Goal: Task Accomplishment & Management: Manage account settings

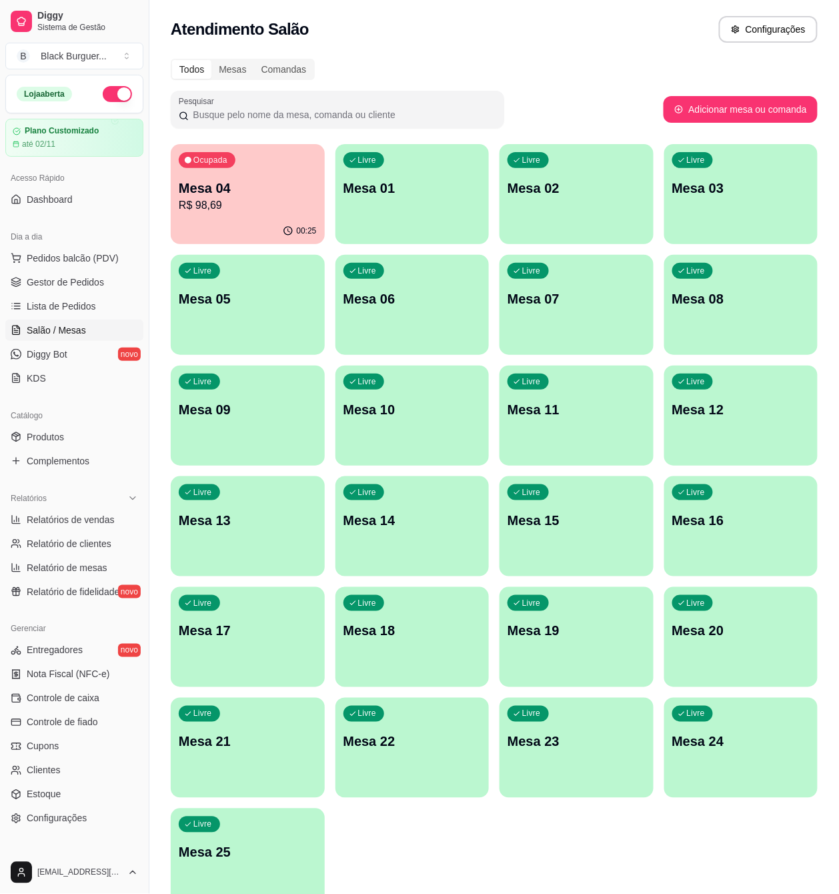
click at [239, 209] on p "R$ 98,69" at bounding box center [248, 205] width 138 height 16
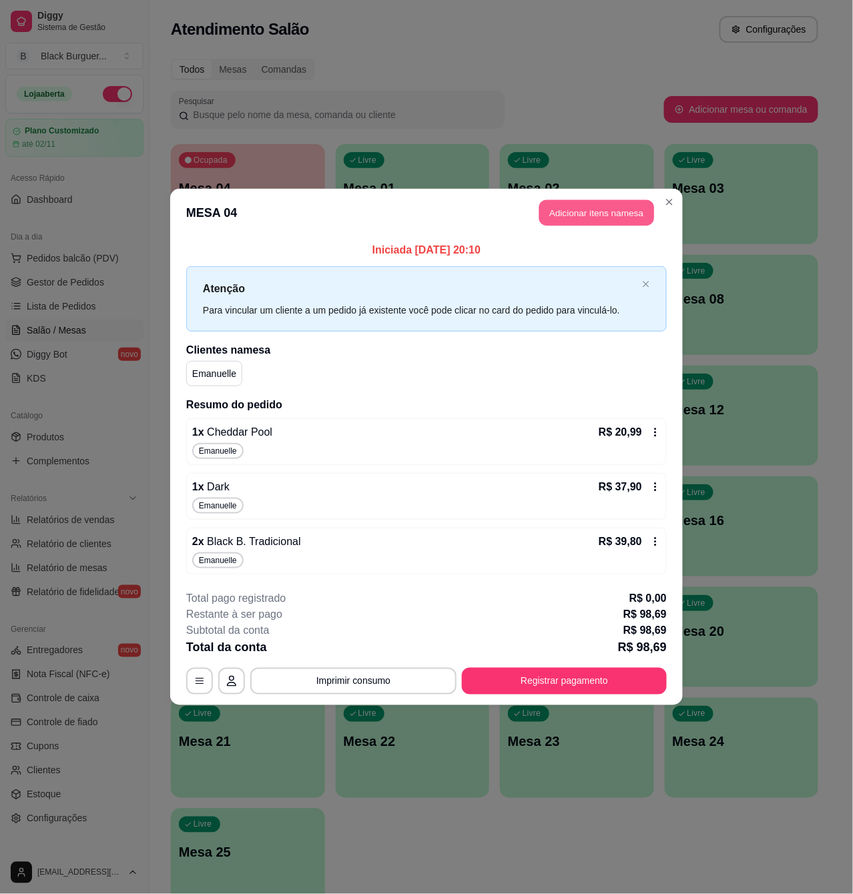
click at [556, 209] on button "Adicionar itens na mesa" at bounding box center [596, 213] width 115 height 26
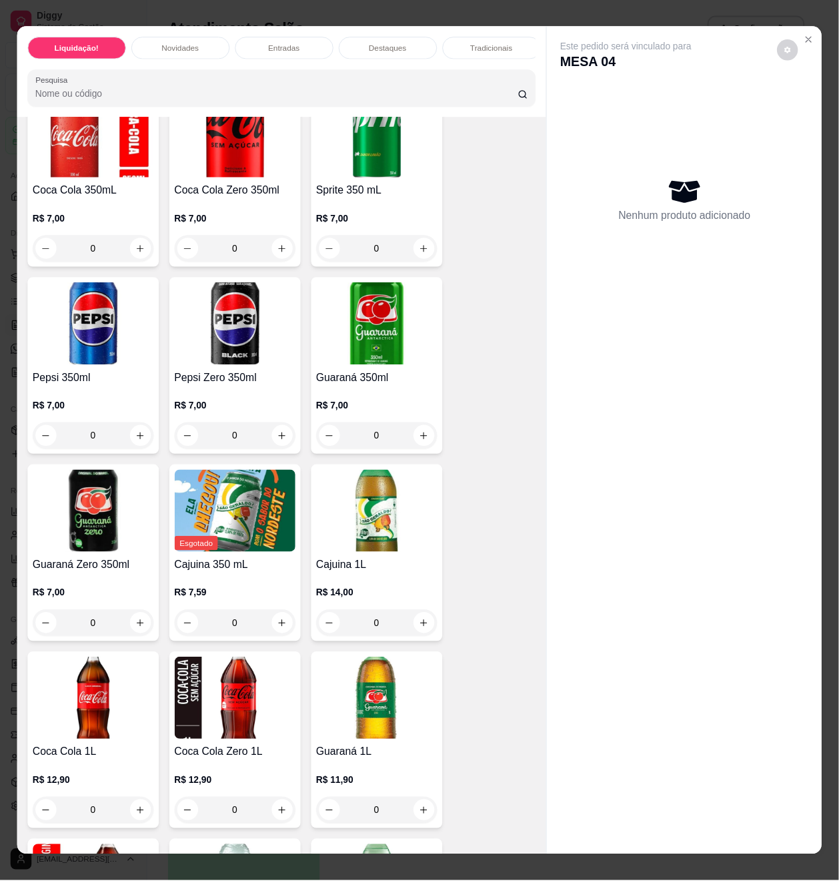
scroll to position [3825, 0]
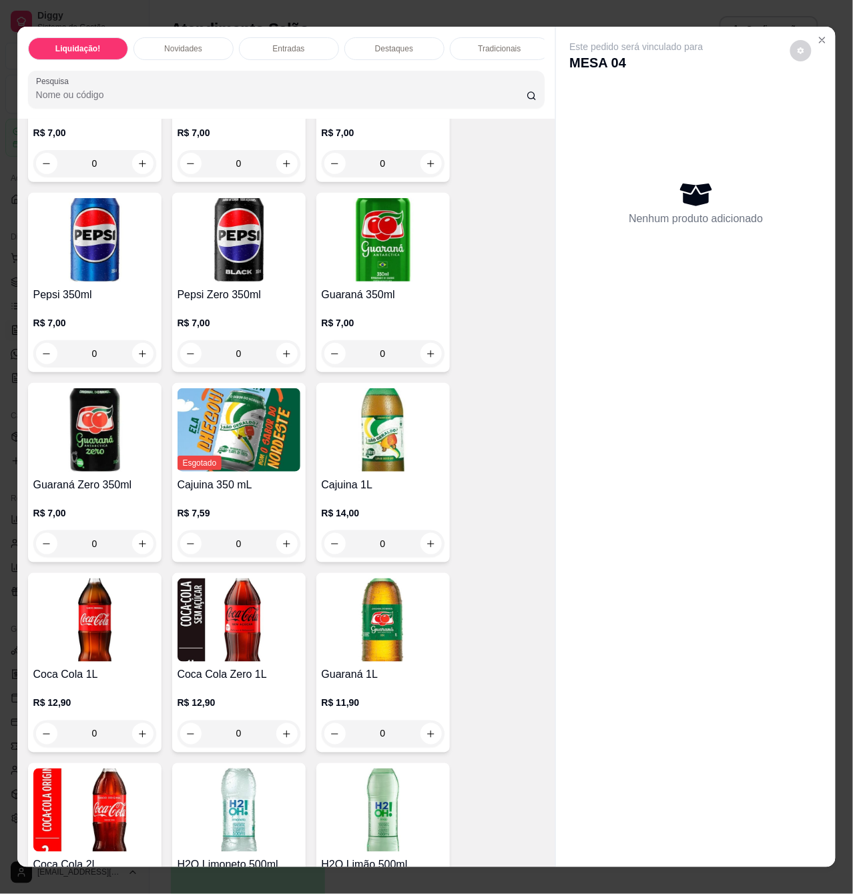
click at [255, 683] on h4 "Coca Cola Zero 1L" at bounding box center [238, 675] width 123 height 16
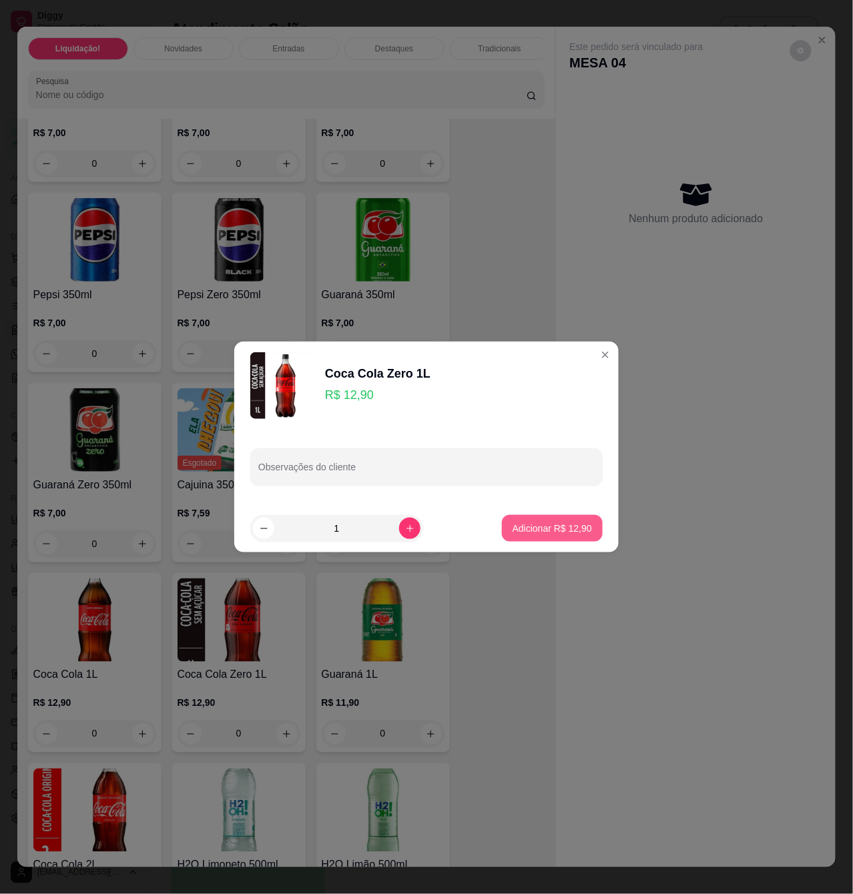
click at [502, 526] on button "Adicionar R$ 12,90" at bounding box center [552, 528] width 101 height 27
type input "1"
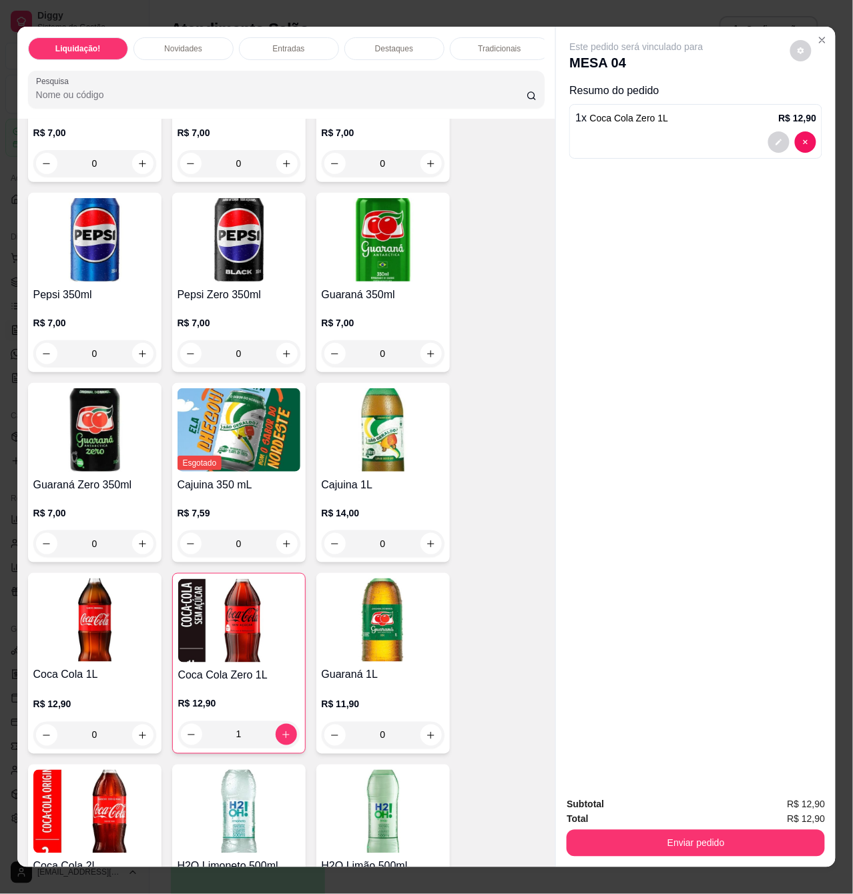
click at [711, 827] on div "Enviar pedido" at bounding box center [695, 842] width 258 height 30
click at [713, 827] on div "Enviar pedido" at bounding box center [695, 842] width 258 height 30
click at [715, 831] on button "Enviar pedido" at bounding box center [695, 843] width 258 height 27
click at [791, 797] on button "Enviar pedido" at bounding box center [788, 803] width 75 height 25
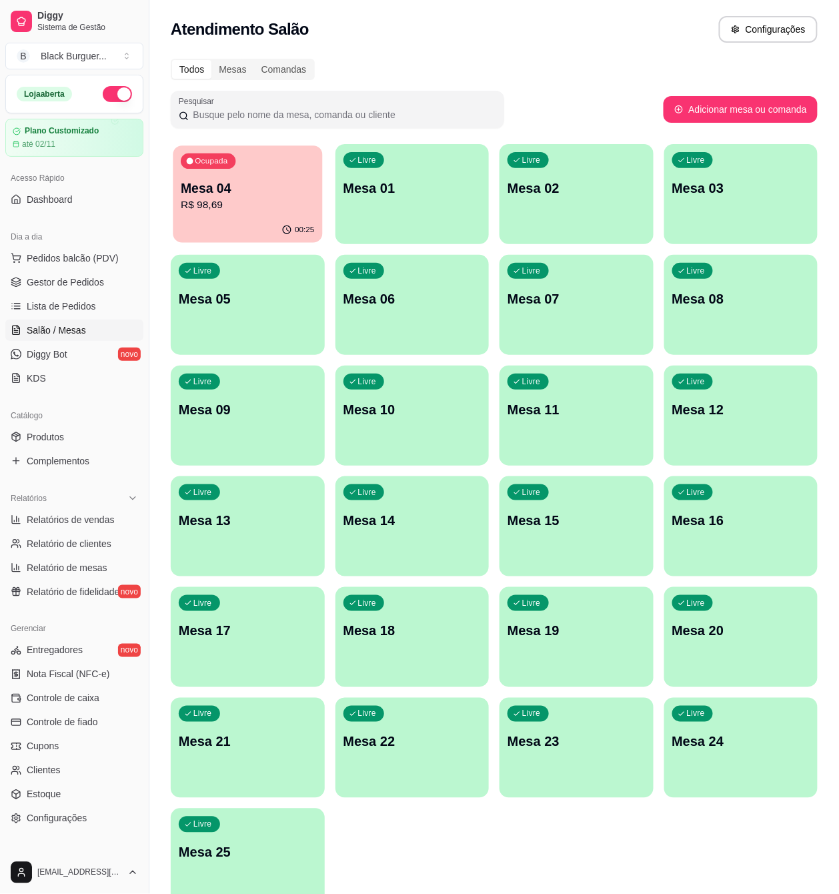
click at [278, 188] on p "Mesa 04" at bounding box center [247, 188] width 133 height 18
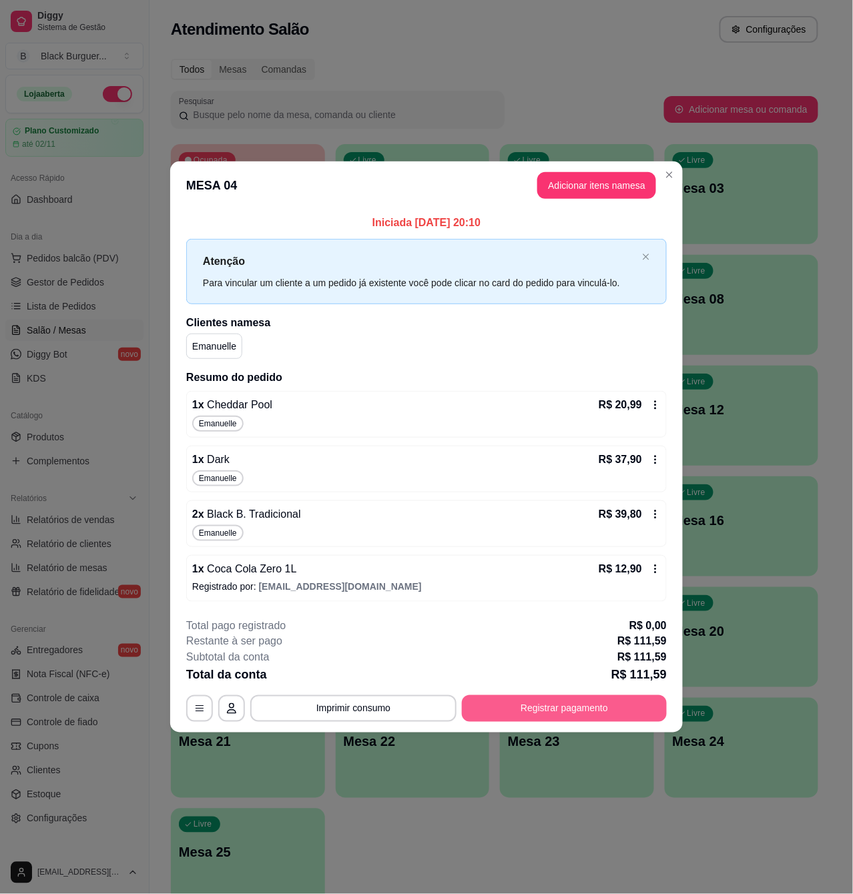
click at [590, 709] on button "Registrar pagamento" at bounding box center [564, 708] width 205 height 27
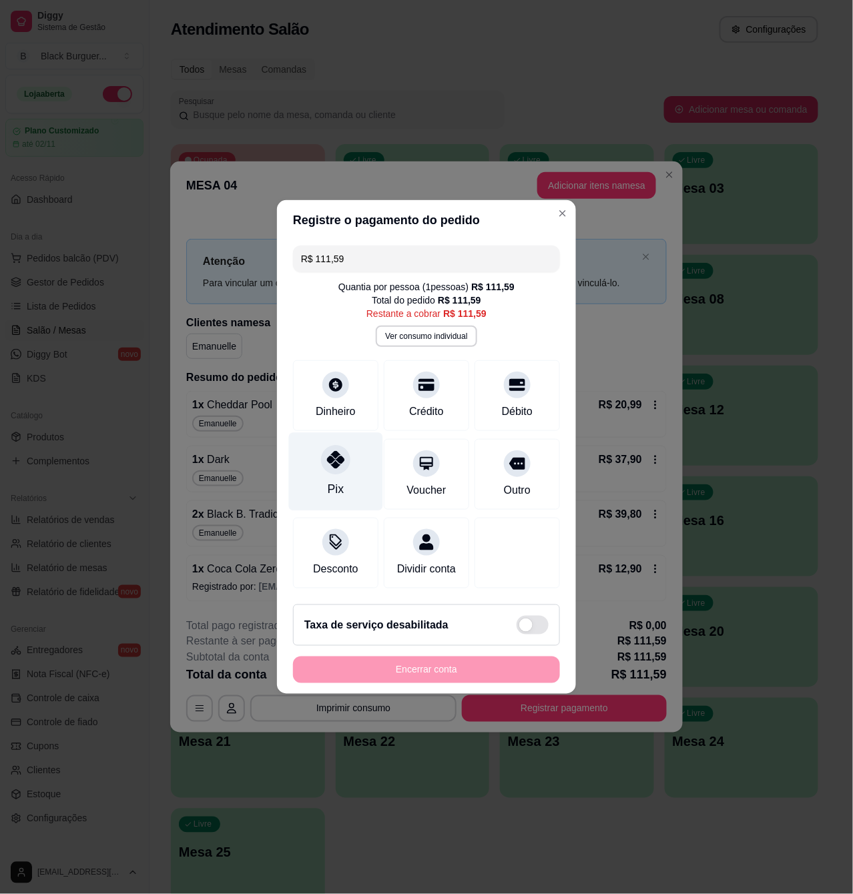
click at [344, 462] on div at bounding box center [335, 459] width 29 height 29
type input "R$ 0,00"
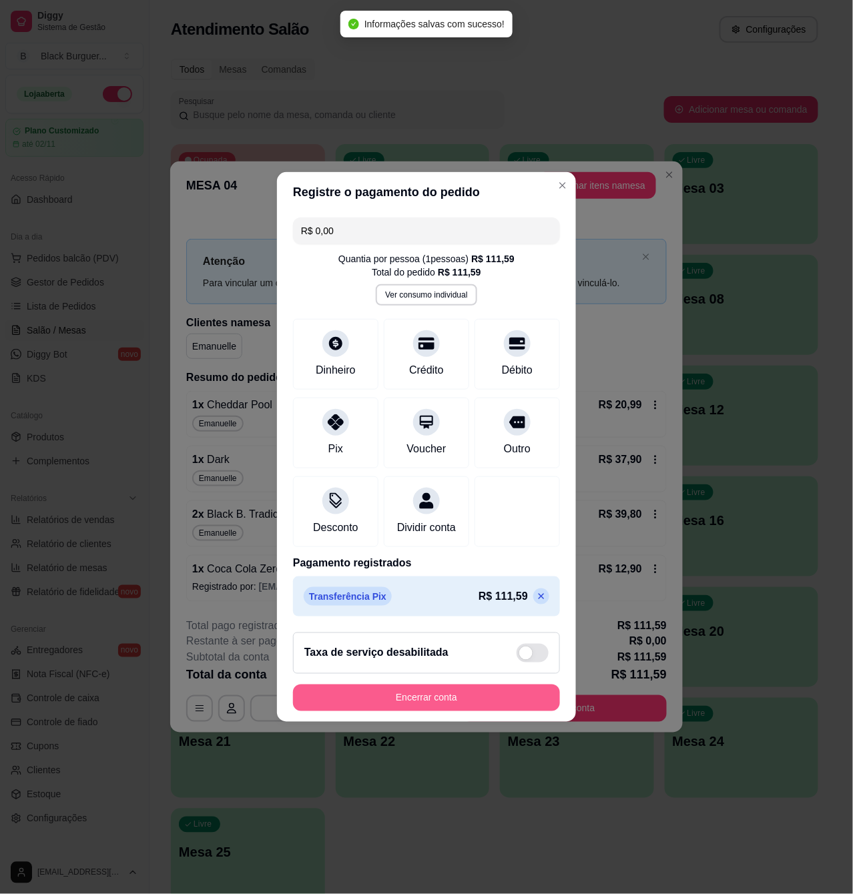
click at [462, 711] on button "Encerrar conta" at bounding box center [426, 698] width 267 height 27
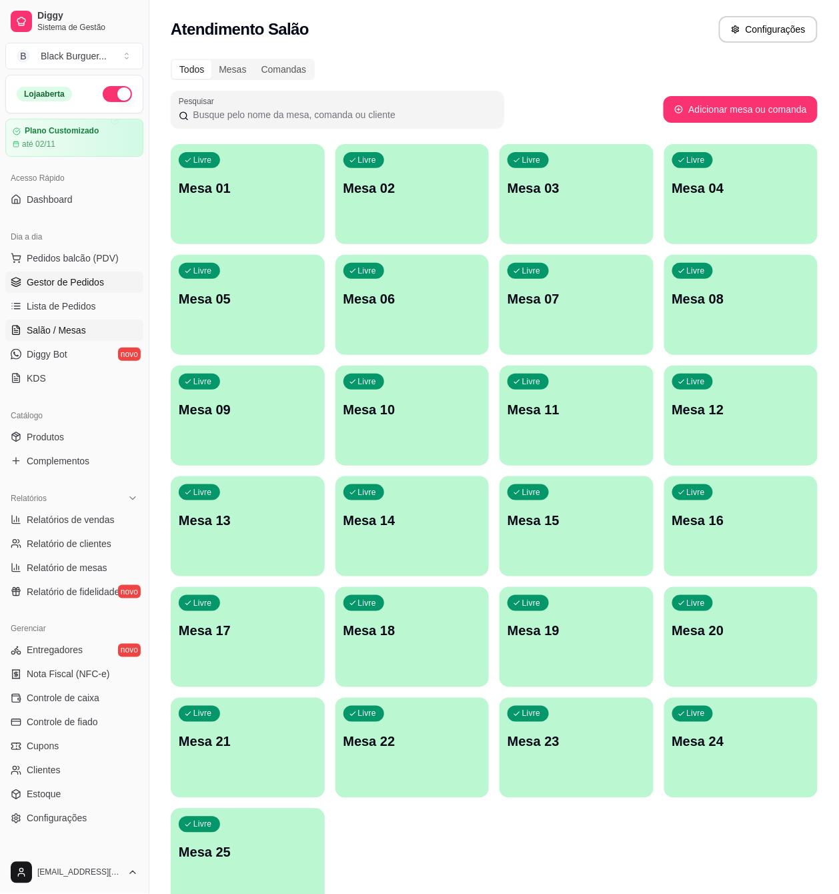
click at [67, 275] on link "Gestor de Pedidos" at bounding box center [74, 282] width 138 height 21
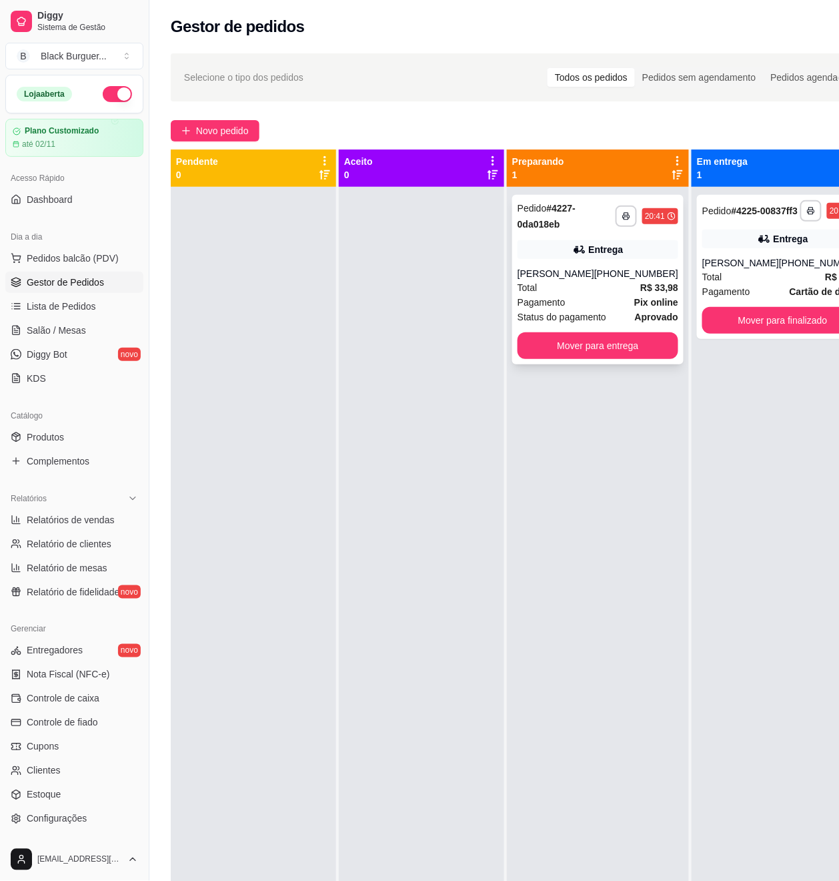
click at [584, 289] on div "Total R$ 33,98" at bounding box center [598, 287] width 161 height 15
click at [721, 248] on div "Entrega" at bounding box center [783, 239] width 161 height 19
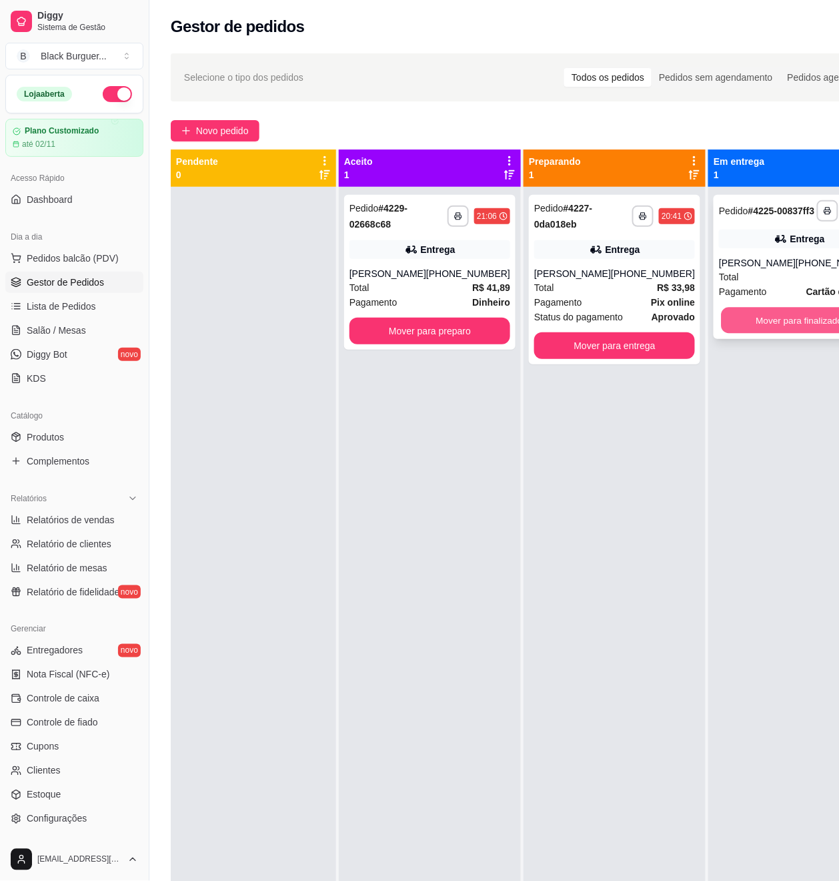
click at [764, 334] on button "Mover para finalizado" at bounding box center [800, 321] width 156 height 26
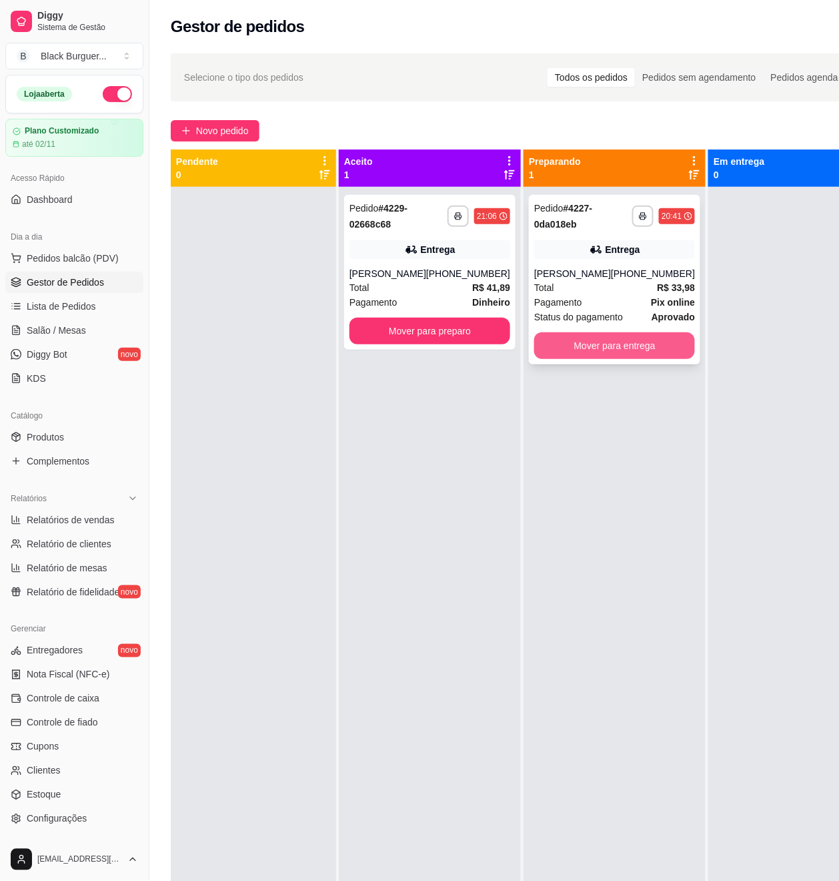
click at [598, 350] on button "Mover para entrega" at bounding box center [614, 345] width 161 height 27
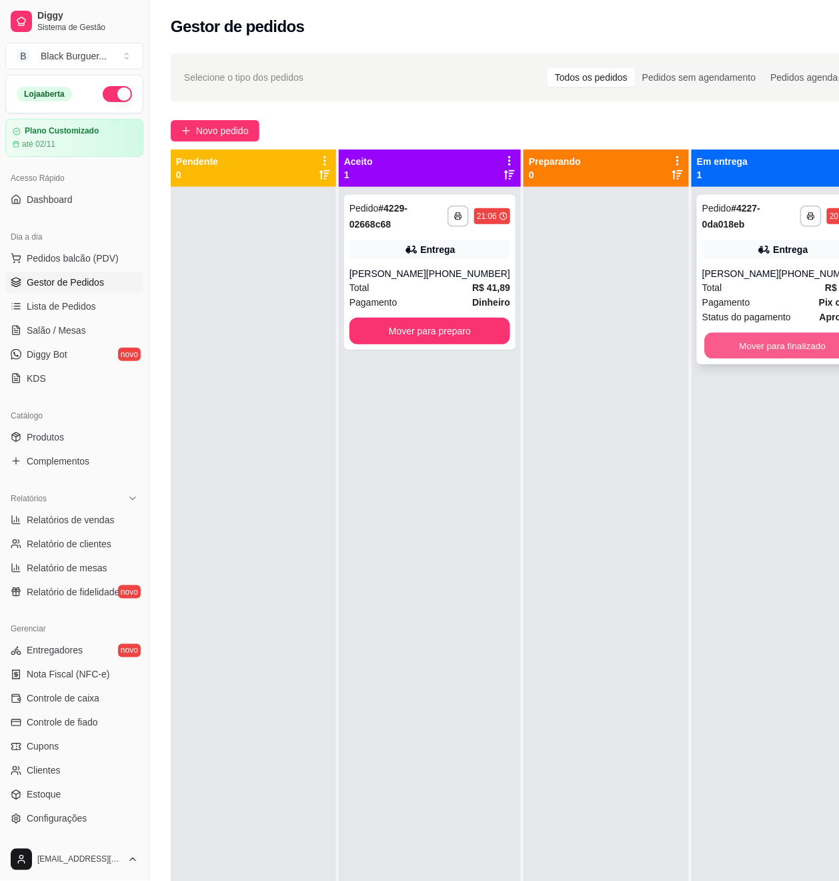
click at [759, 336] on button "Mover para finalizado" at bounding box center [783, 346] width 156 height 26
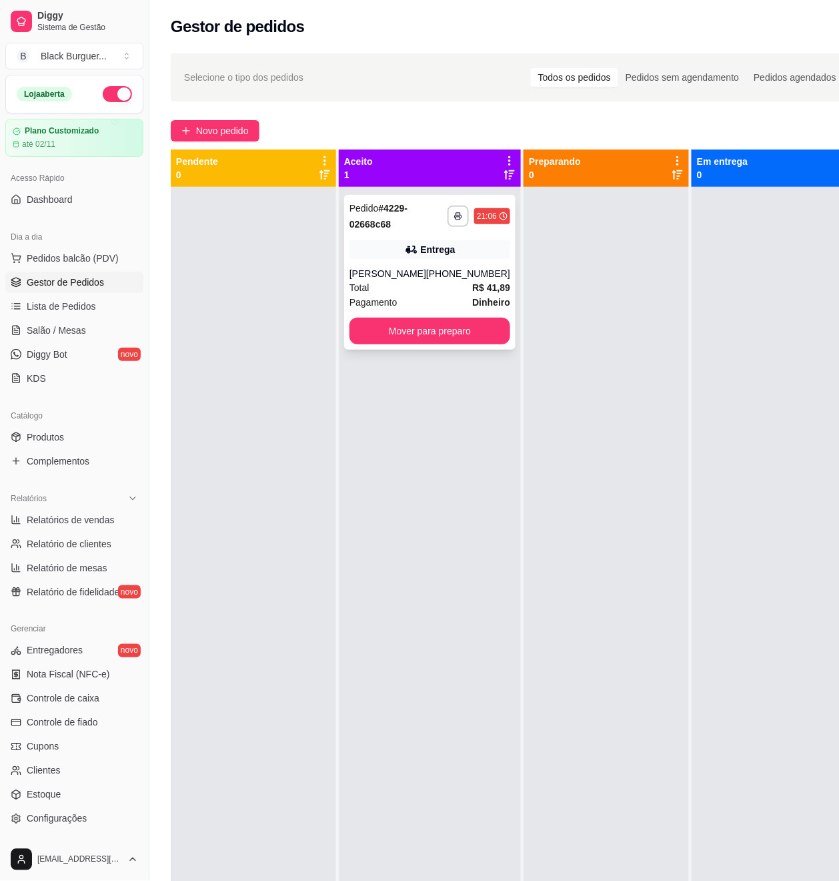
click at [394, 265] on div "**********" at bounding box center [429, 272] width 171 height 155
click at [475, 335] on button "Mover para preparo" at bounding box center [430, 331] width 161 height 27
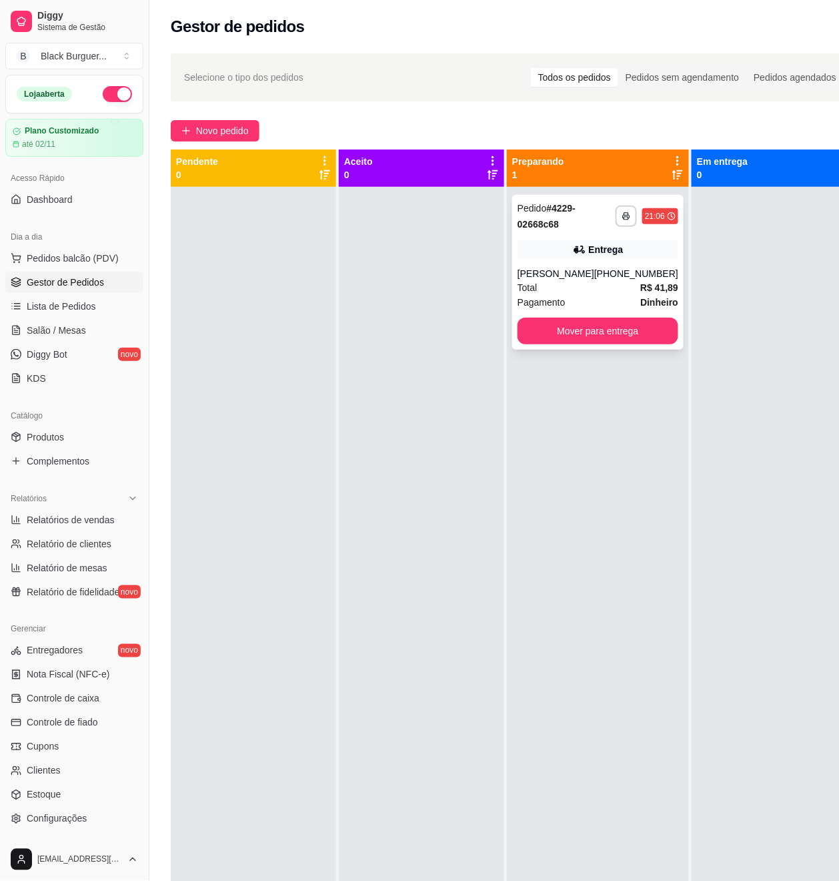
click at [558, 262] on div "**********" at bounding box center [597, 272] width 171 height 155
click at [577, 338] on button "Mover para entrega" at bounding box center [598, 331] width 161 height 27
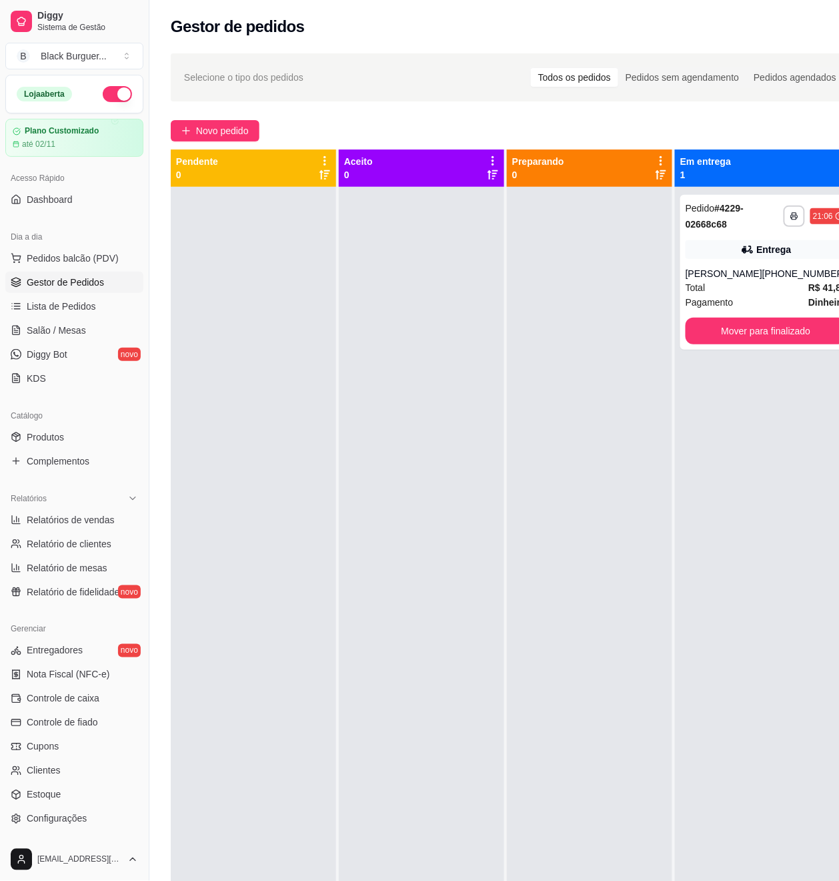
click at [737, 263] on div "**********" at bounding box center [766, 272] width 171 height 155
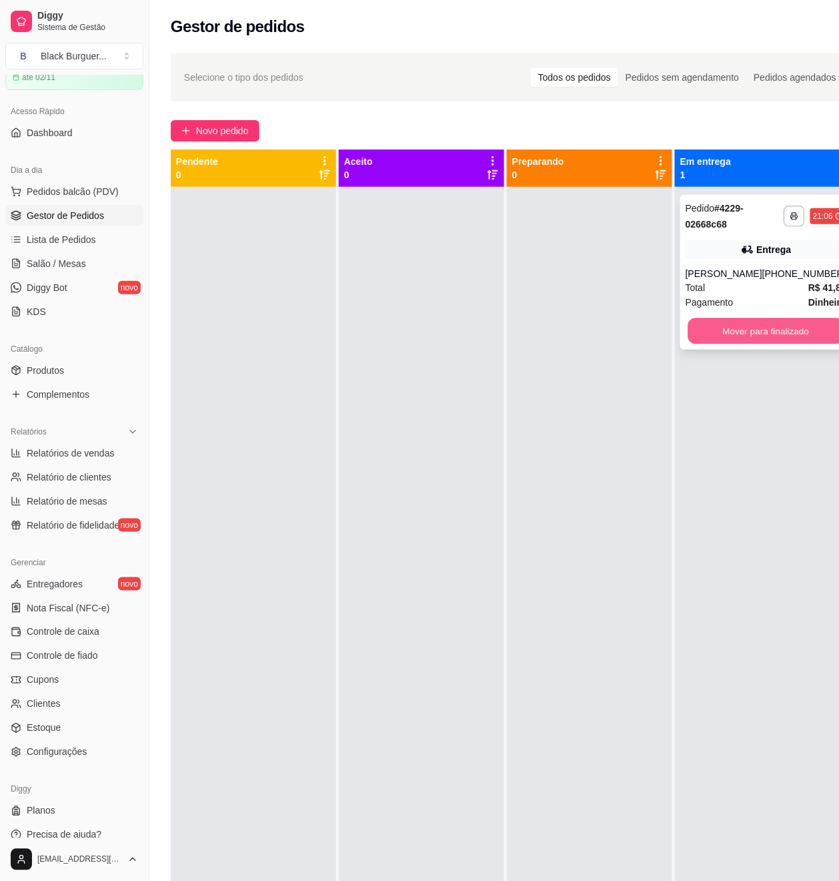
click at [761, 324] on button "Mover para finalizado" at bounding box center [767, 331] width 156 height 26
